Goal: Navigation & Orientation: Understand site structure

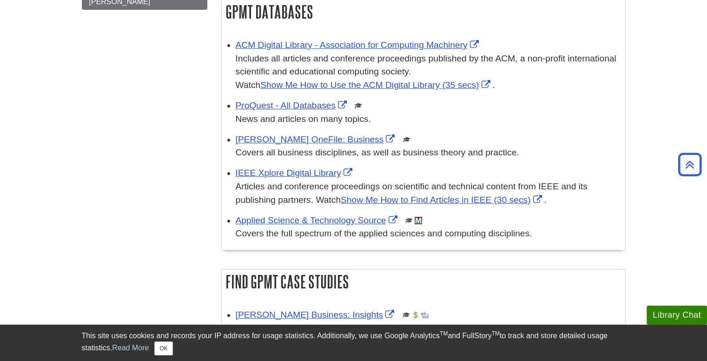
scroll to position [355, 0]
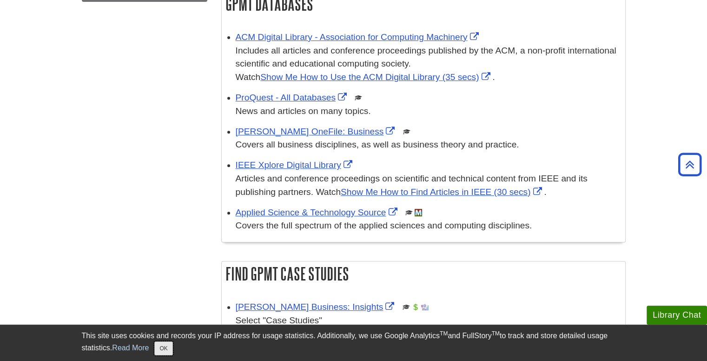
click at [162, 349] on button "OK" at bounding box center [163, 348] width 18 height 14
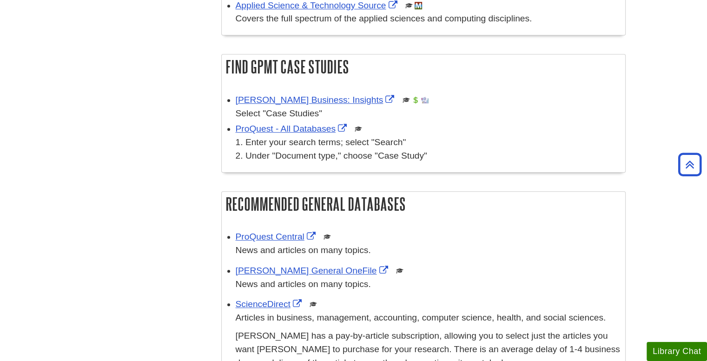
scroll to position [549, 0]
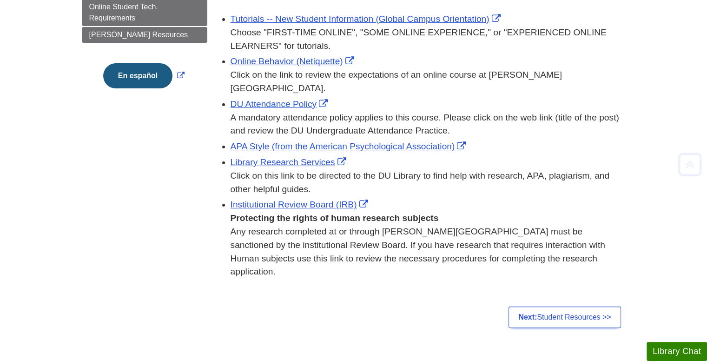
scroll to position [137, 0]
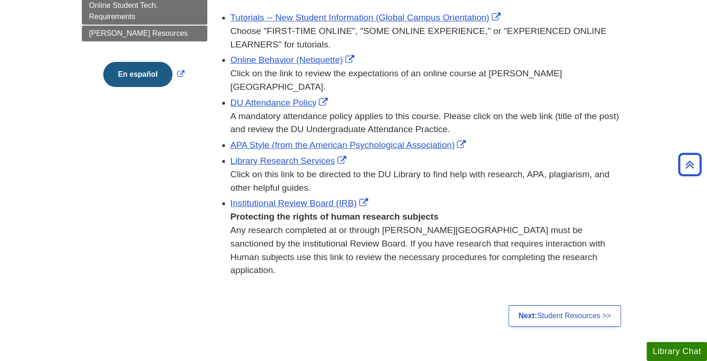
click at [547, 303] on div "General Resources Tutorials -- New Student Information (Global Campus Orientati…" at bounding box center [423, 147] width 418 height 367
click at [548, 305] on link "Next: Student Resources >>" at bounding box center [565, 315] width 112 height 21
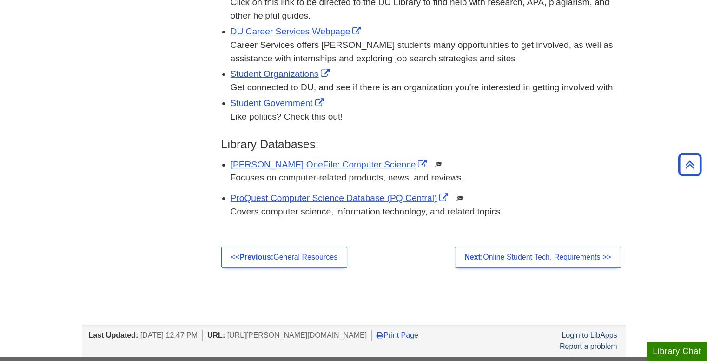
scroll to position [195, 0]
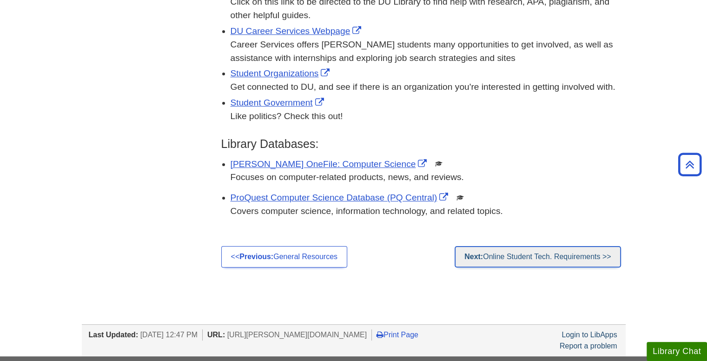
click at [509, 258] on link "Next: Online Student Tech. Requirements >>" at bounding box center [538, 256] width 166 height 21
